Goal: Information Seeking & Learning: Learn about a topic

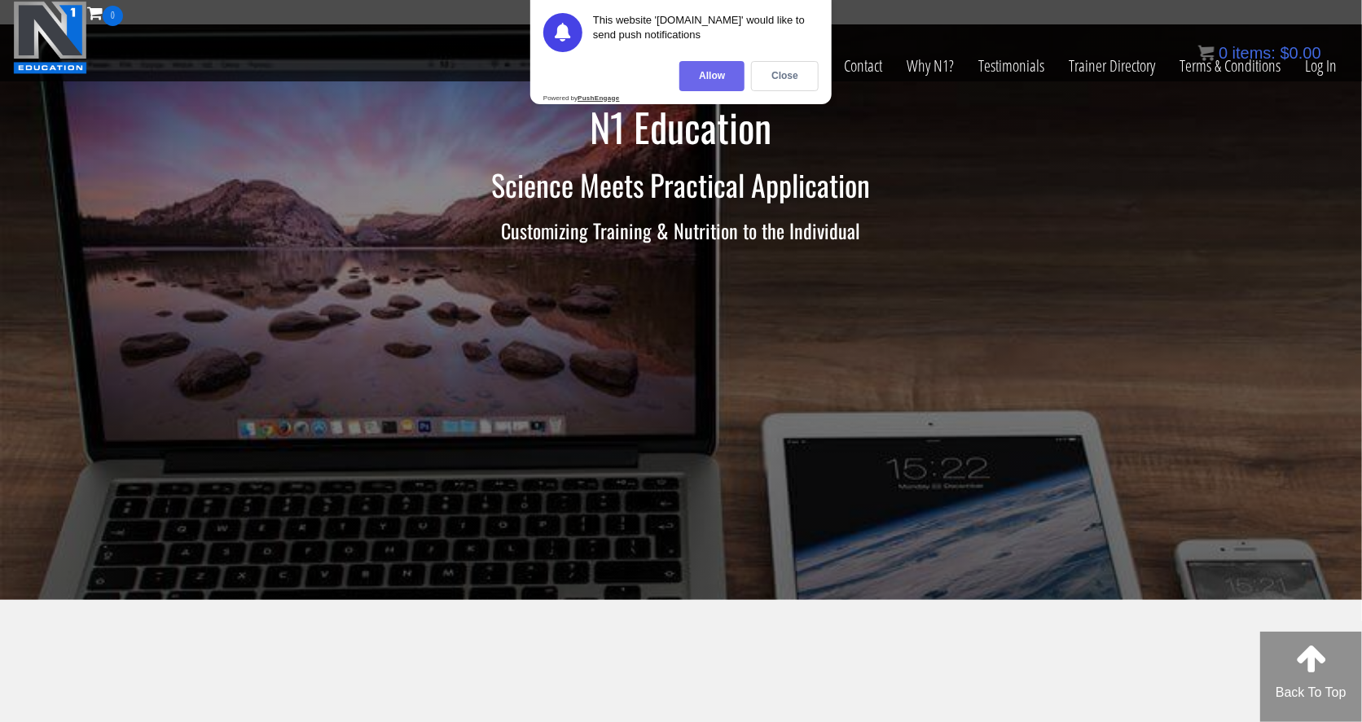
click at [720, 73] on div "Allow" at bounding box center [711, 76] width 65 height 30
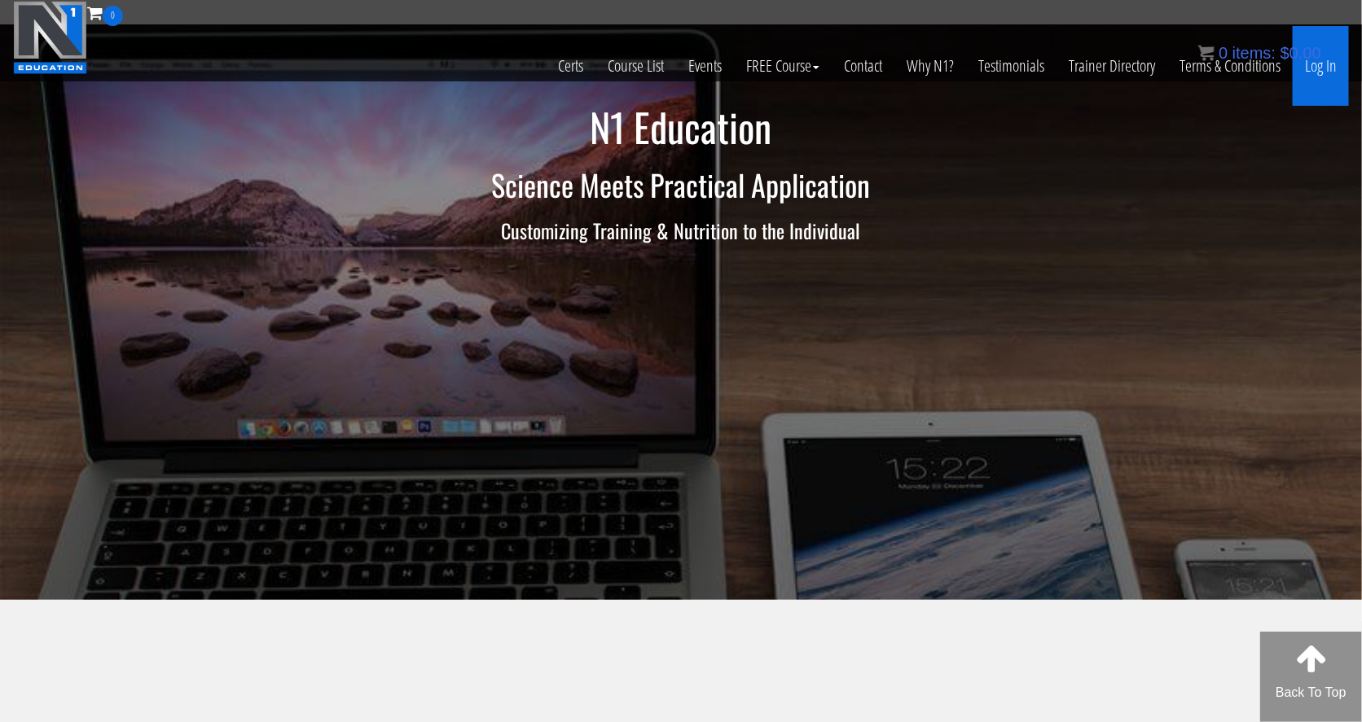
click at [1089, 72] on link "Log In" at bounding box center [1321, 66] width 56 height 80
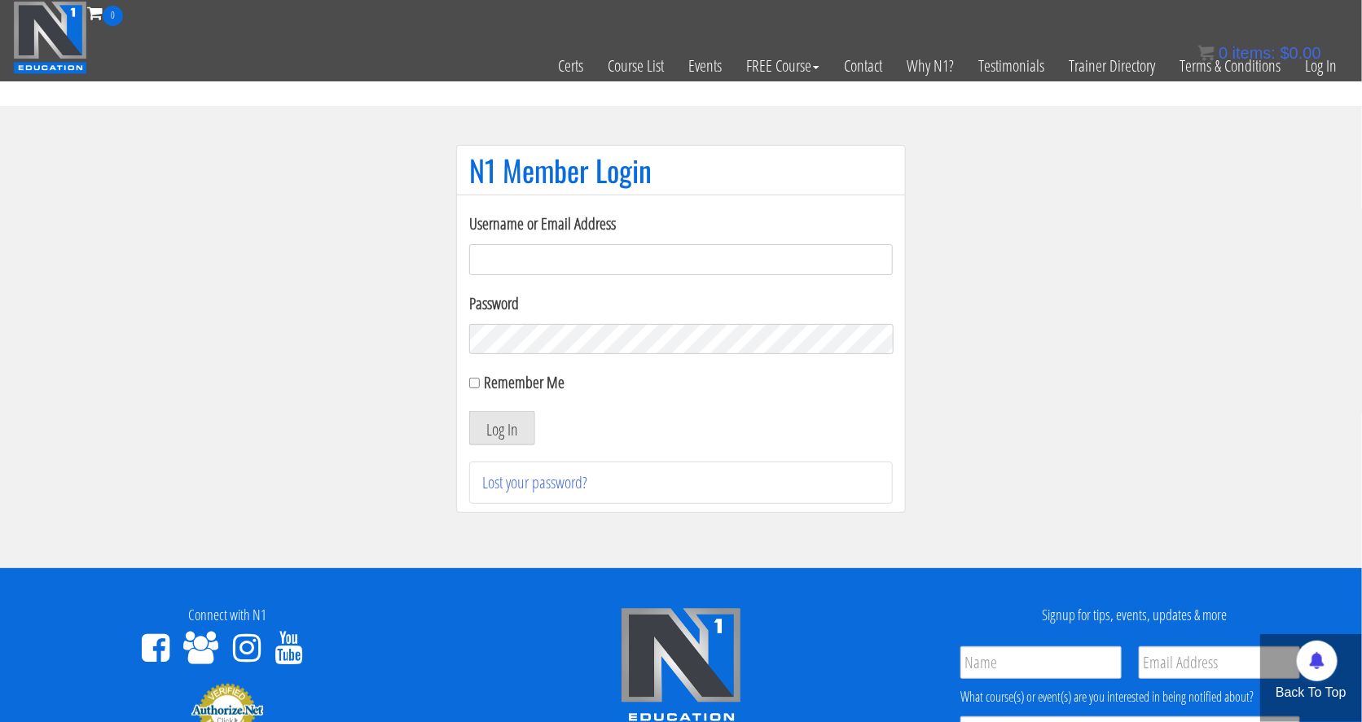
type input "jennwallfitness@gmail.com"
click at [511, 450] on div "Username or Email Address jennwallfitness@gmail.com Password Remember Me Log In…" at bounding box center [681, 358] width 424 height 292
click at [511, 435] on button "Log In" at bounding box center [502, 428] width 66 height 34
click at [516, 427] on button "Log In" at bounding box center [502, 428] width 66 height 34
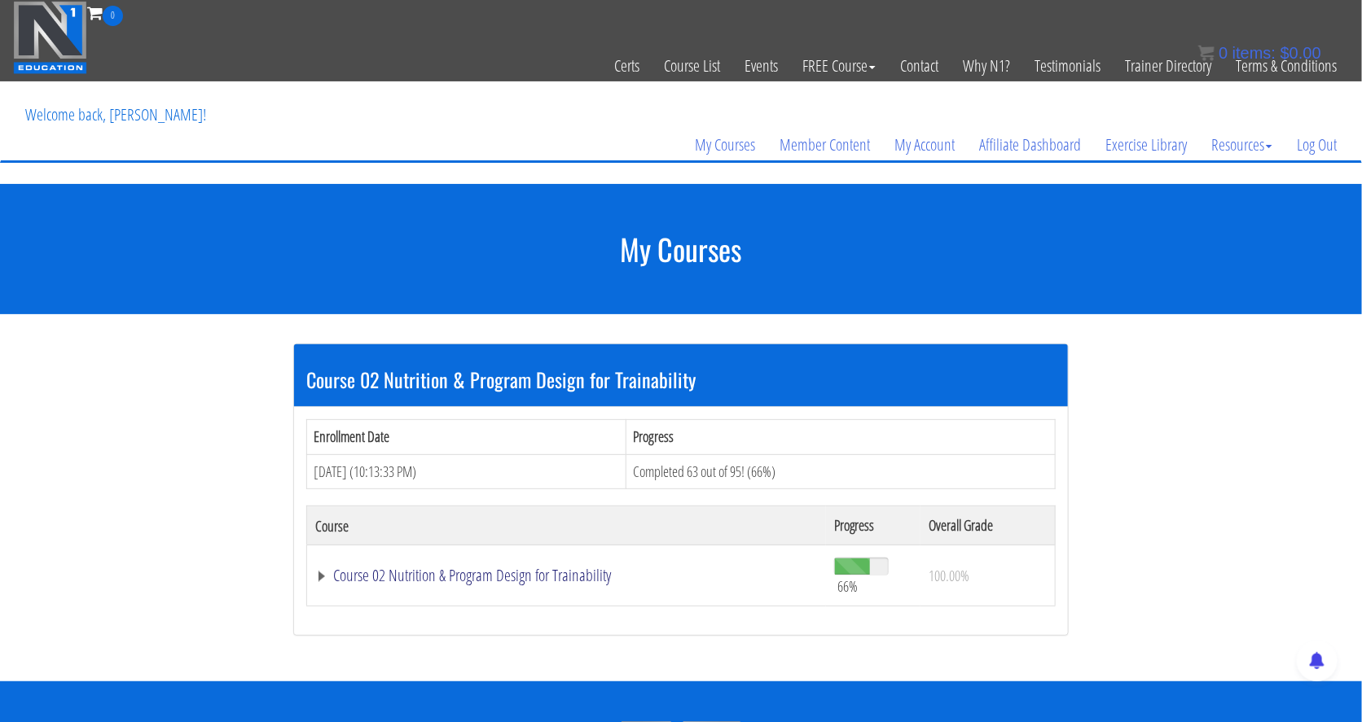
click at [586, 577] on link "Course 02 Nutrition & Program Design for Trainability" at bounding box center [566, 576] width 503 height 16
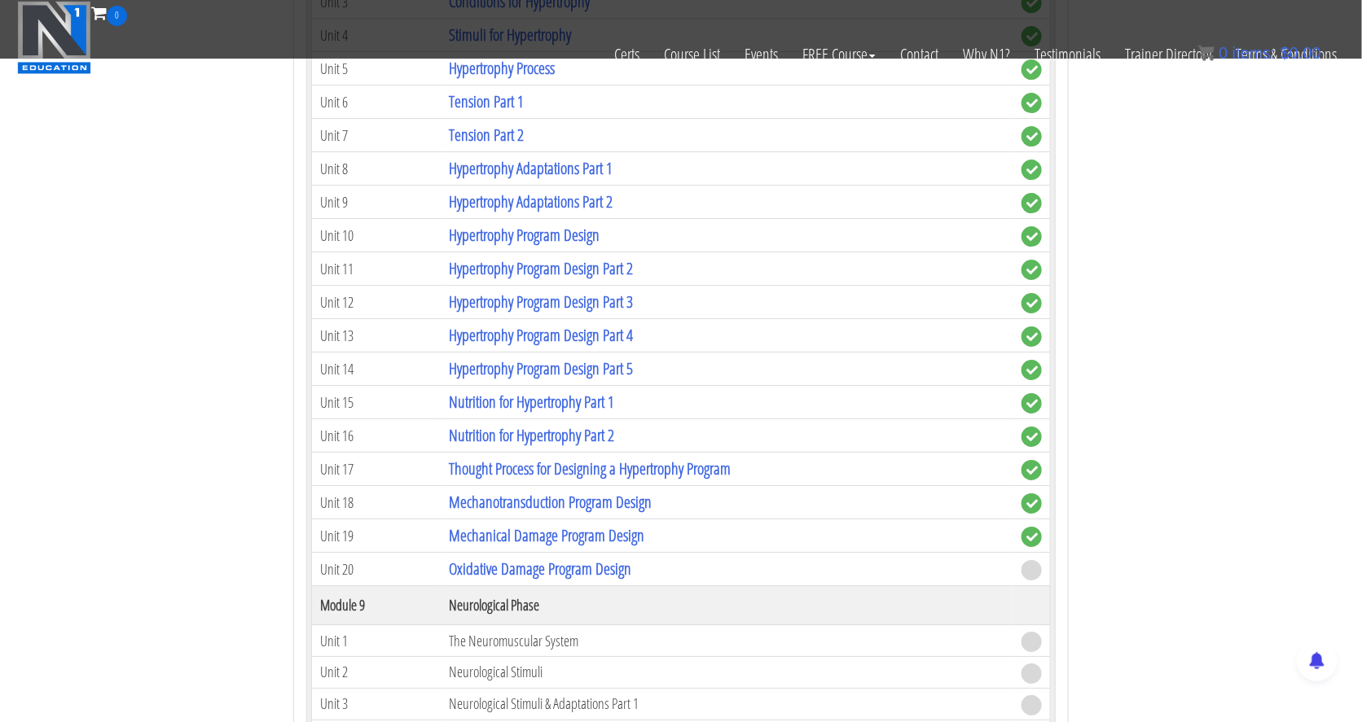
scroll to position [2478, 0]
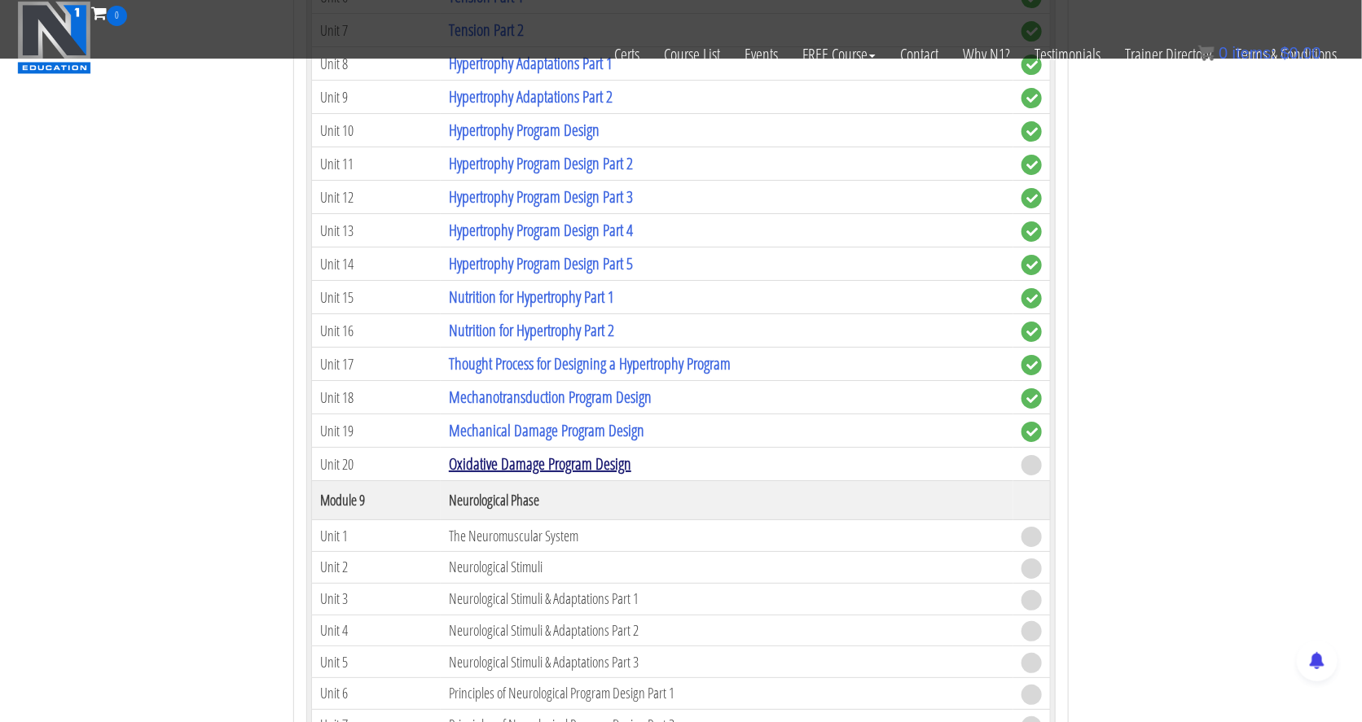
click at [588, 453] on link "Oxidative Damage Program Design" at bounding box center [540, 464] width 182 height 22
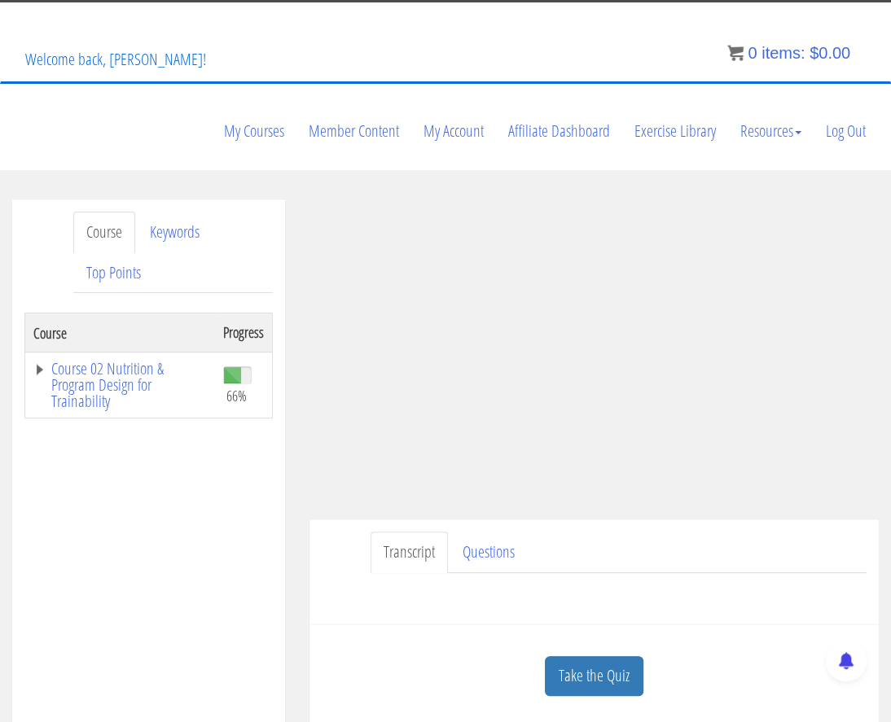
scroll to position [96, 0]
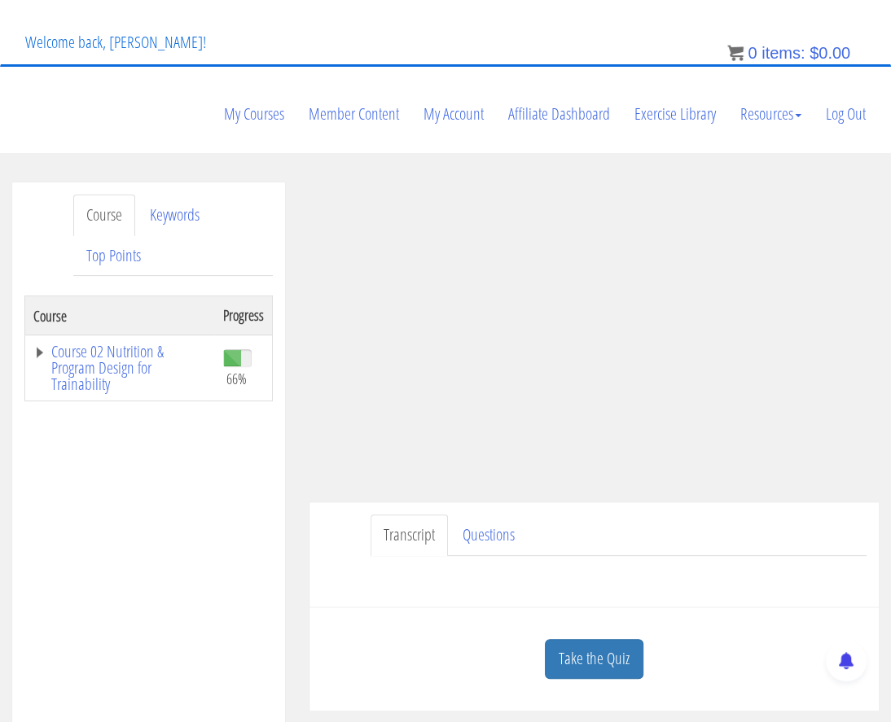
click at [422, 515] on link "Transcript" at bounding box center [409, 536] width 77 height 42
click at [489, 515] on link "Questions" at bounding box center [489, 536] width 78 height 42
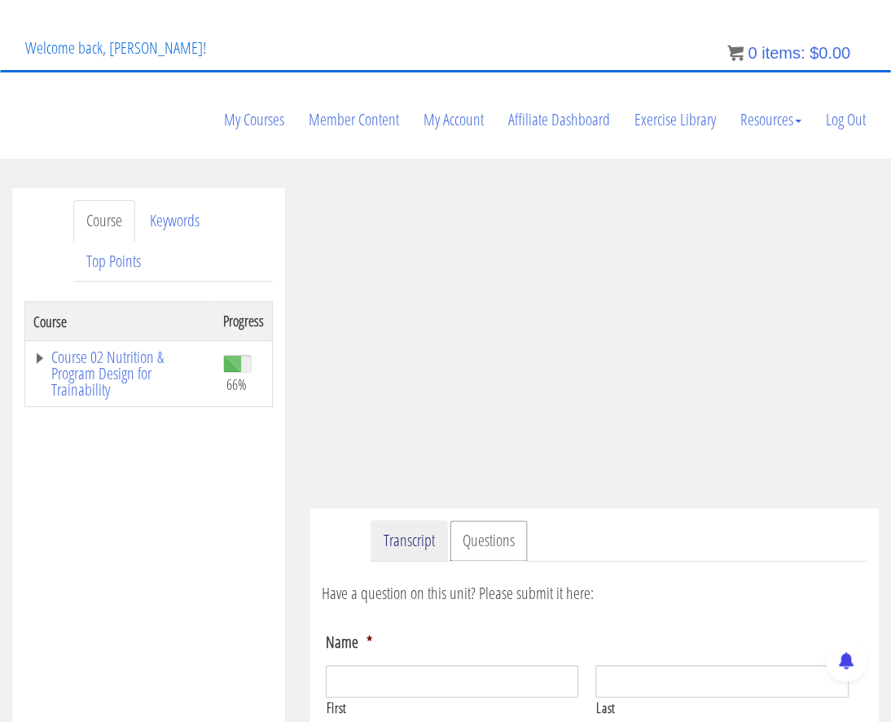
scroll to position [0, 0]
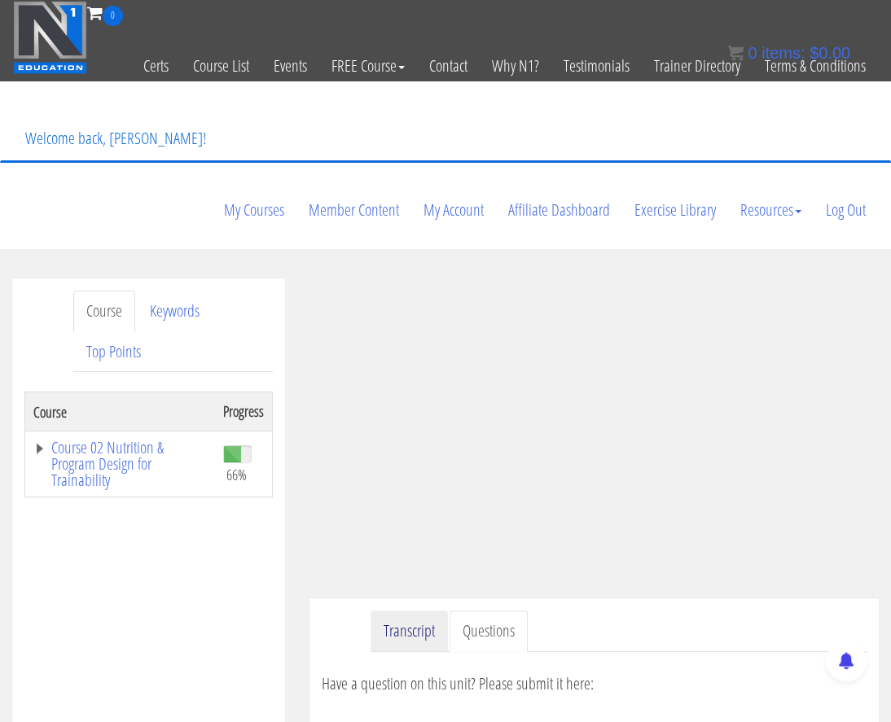
click at [409, 611] on link "Transcript" at bounding box center [409, 632] width 77 height 42
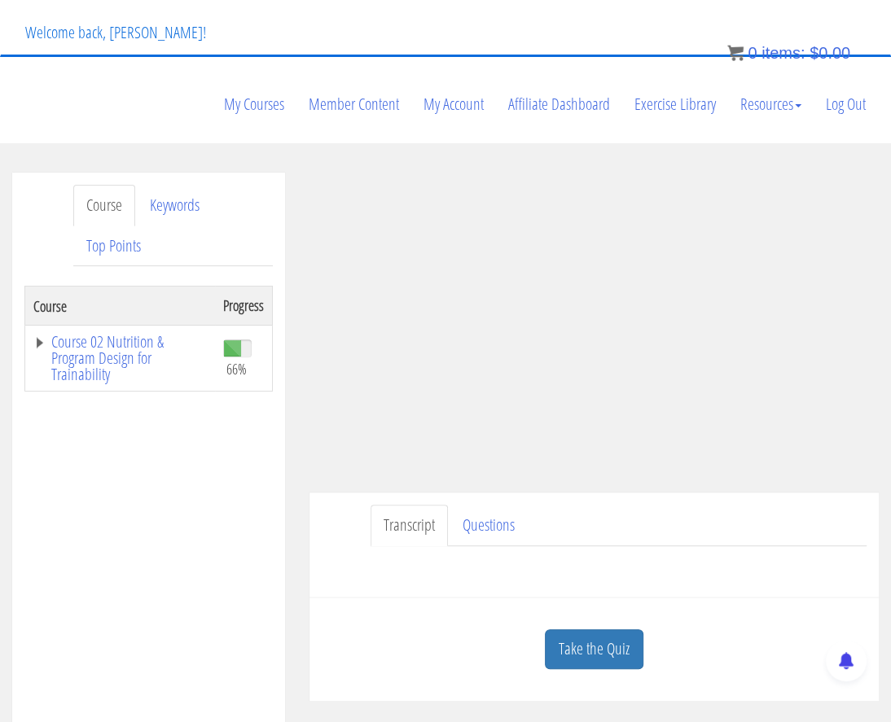
scroll to position [55, 0]
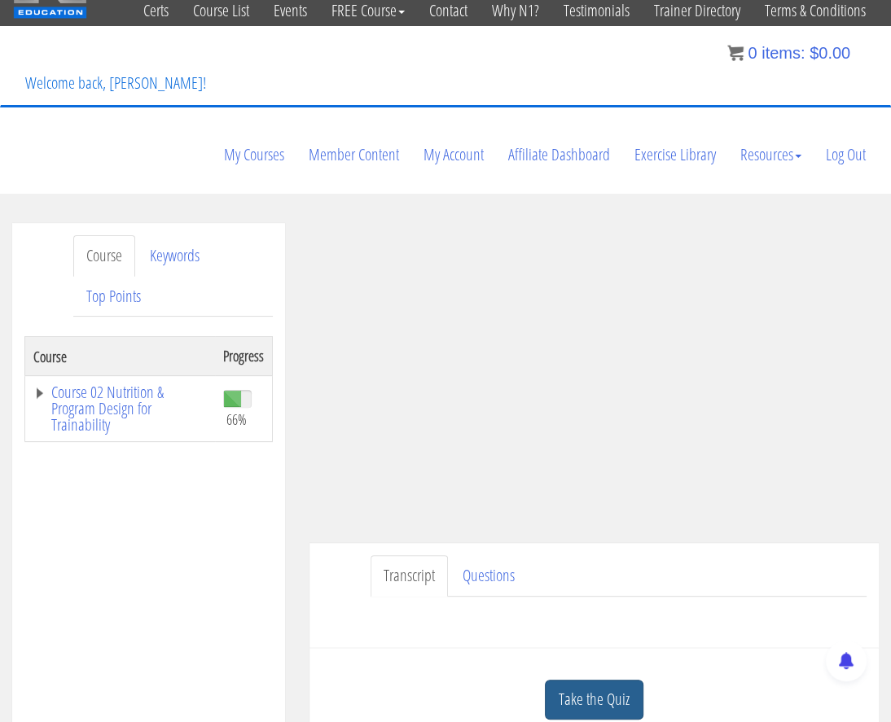
click at [604, 680] on link "Take the Quiz" at bounding box center [594, 700] width 99 height 40
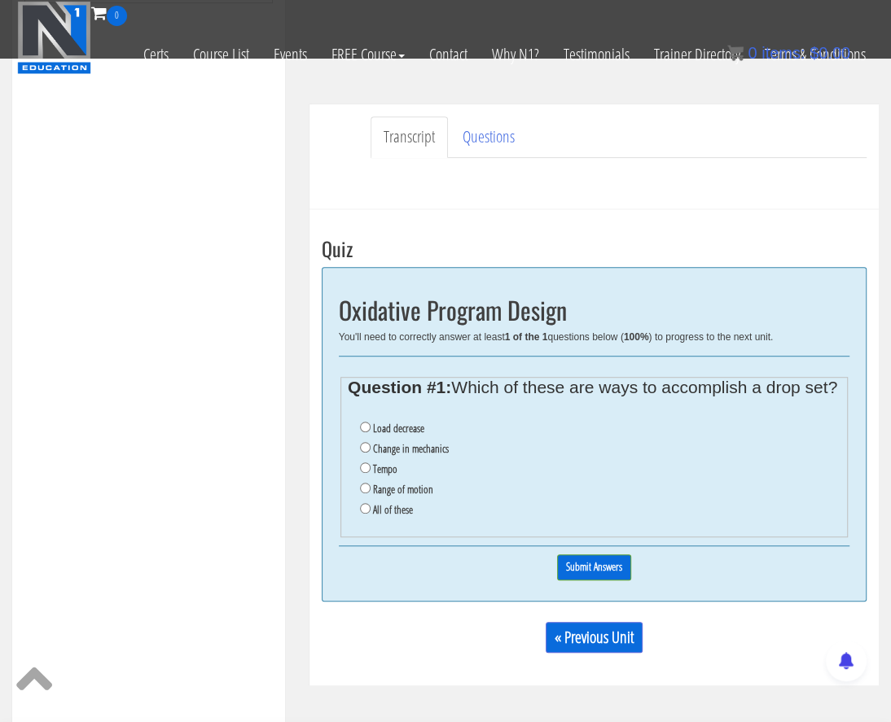
scroll to position [408, 0]
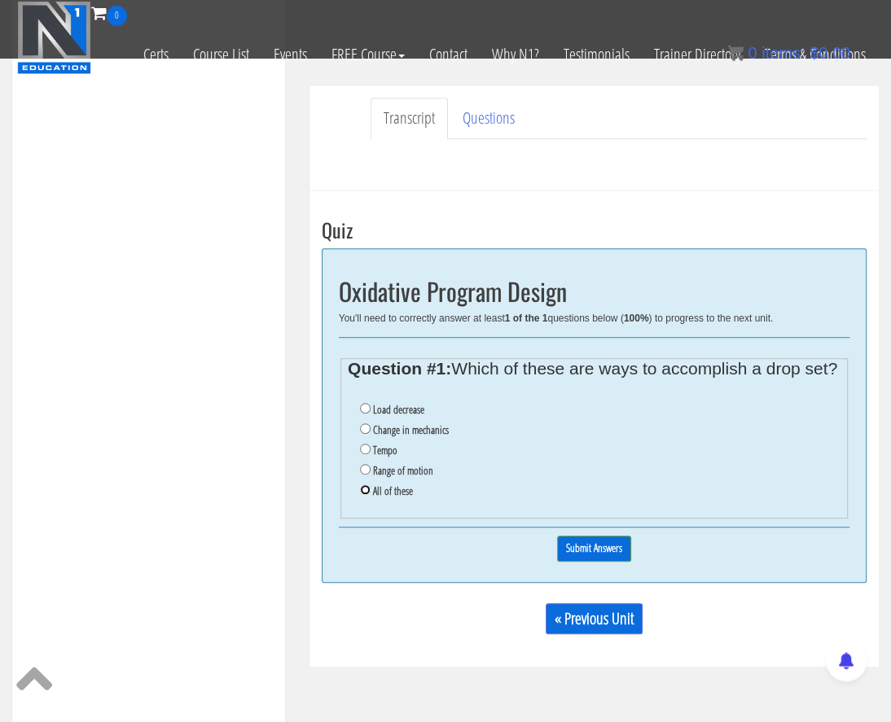
click at [364, 485] on input "All of these" at bounding box center [365, 490] width 11 height 11
radio input "true"
click at [599, 536] on input "Submit Answers" at bounding box center [594, 548] width 74 height 25
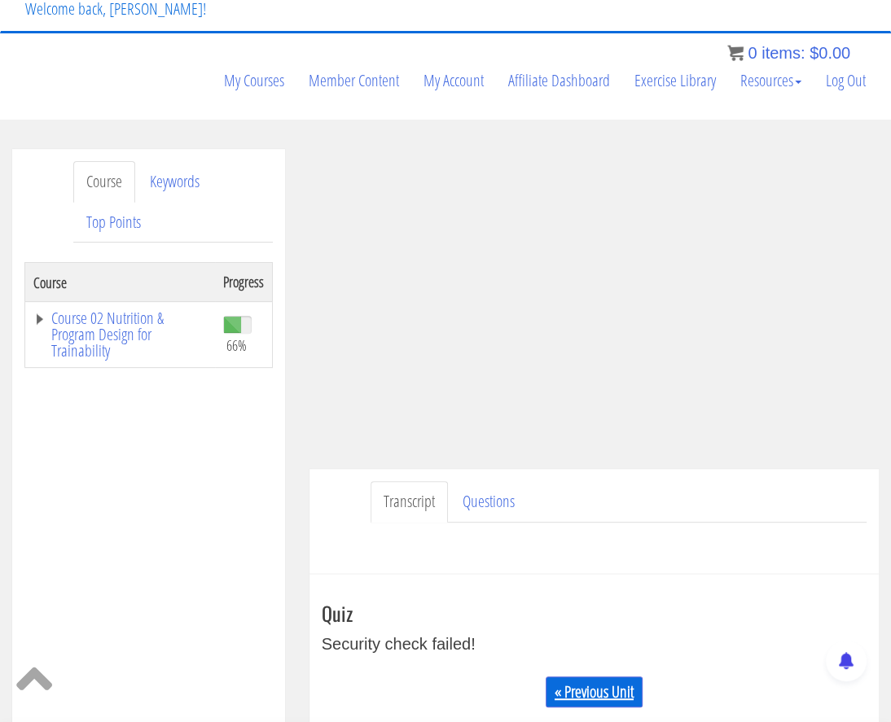
scroll to position [123, 0]
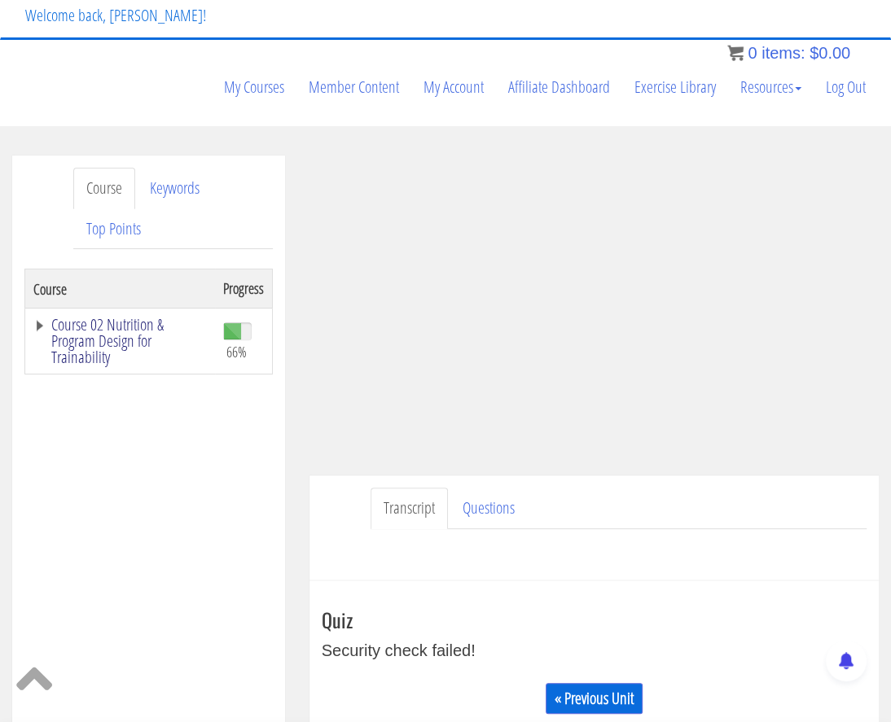
click at [113, 317] on link "Course 02 Nutrition & Program Design for Trainability" at bounding box center [119, 341] width 173 height 49
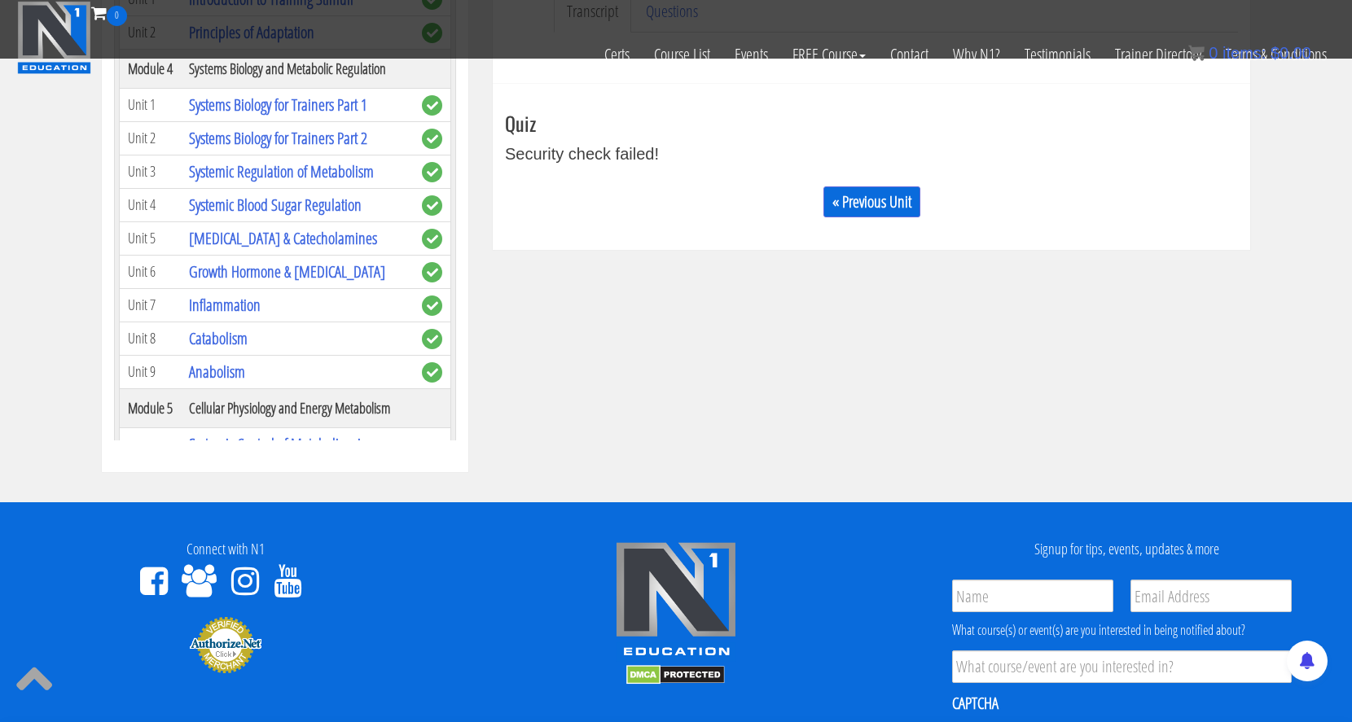
scroll to position [612, 0]
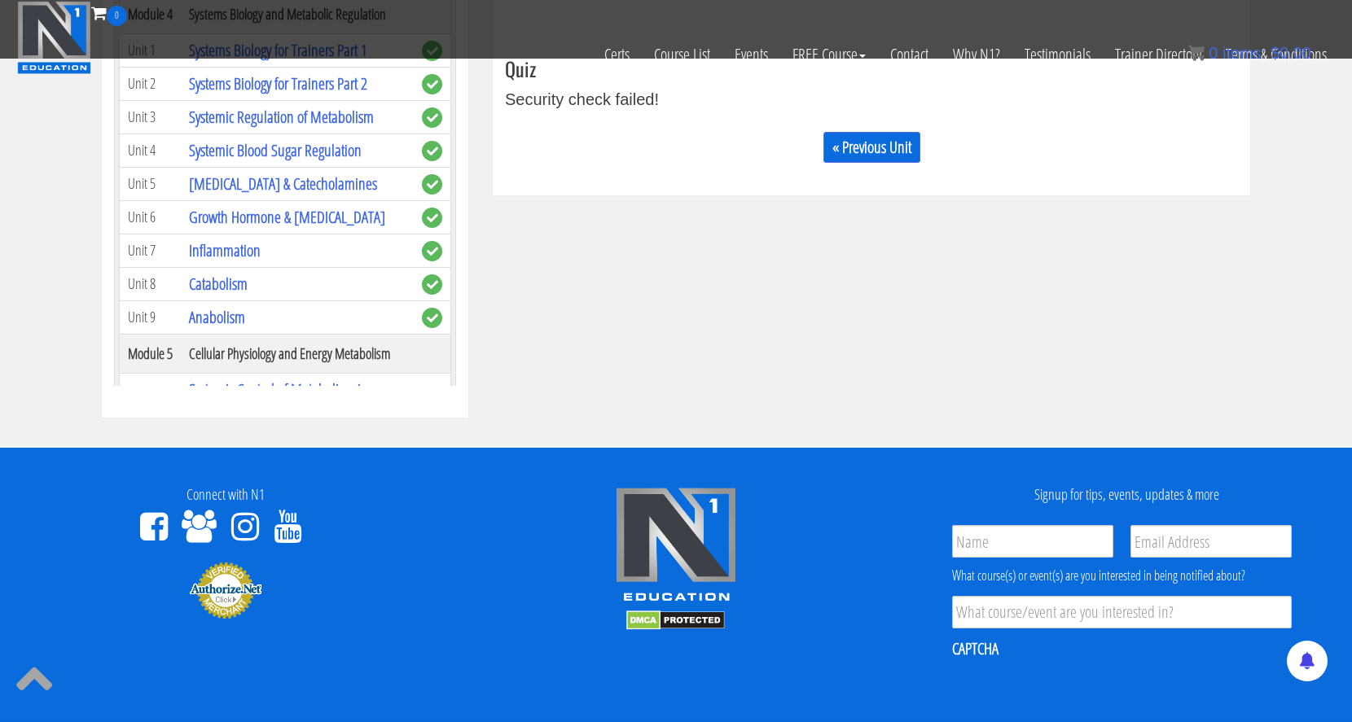
click at [317, 344] on th "Cellular Physiology and Energy Metabolism" at bounding box center [297, 353] width 233 height 39
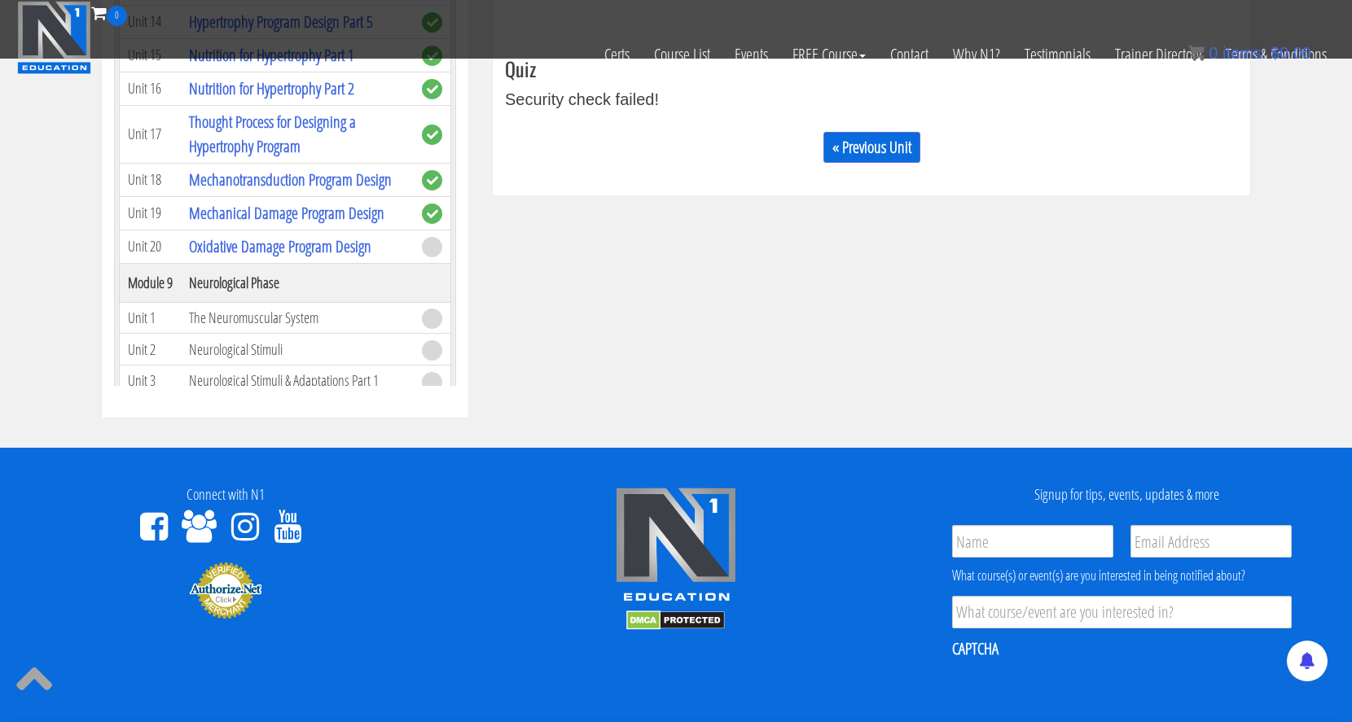
scroll to position [2225, 0]
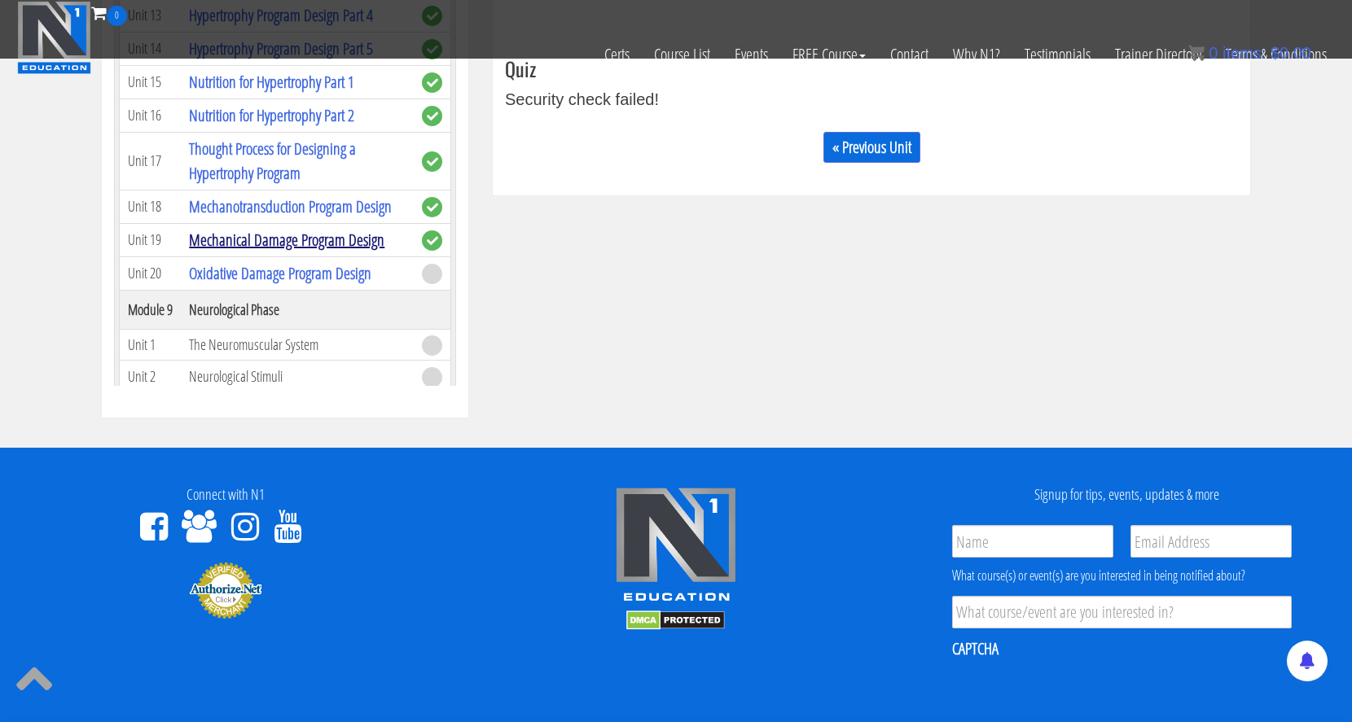
click at [349, 229] on link "Mechanical Damage Program Design" at bounding box center [286, 240] width 195 height 22
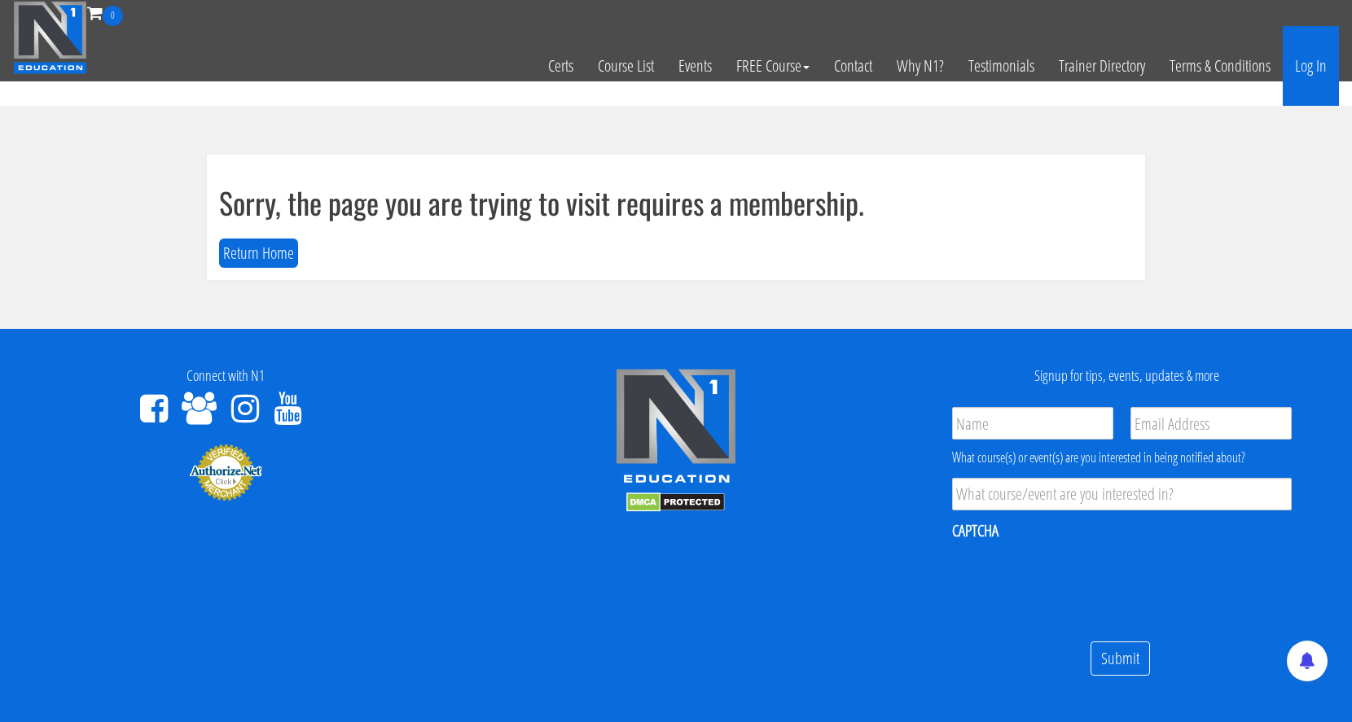
click at [1316, 69] on link "Log In" at bounding box center [1311, 66] width 56 height 80
